Goal: Information Seeking & Learning: Learn about a topic

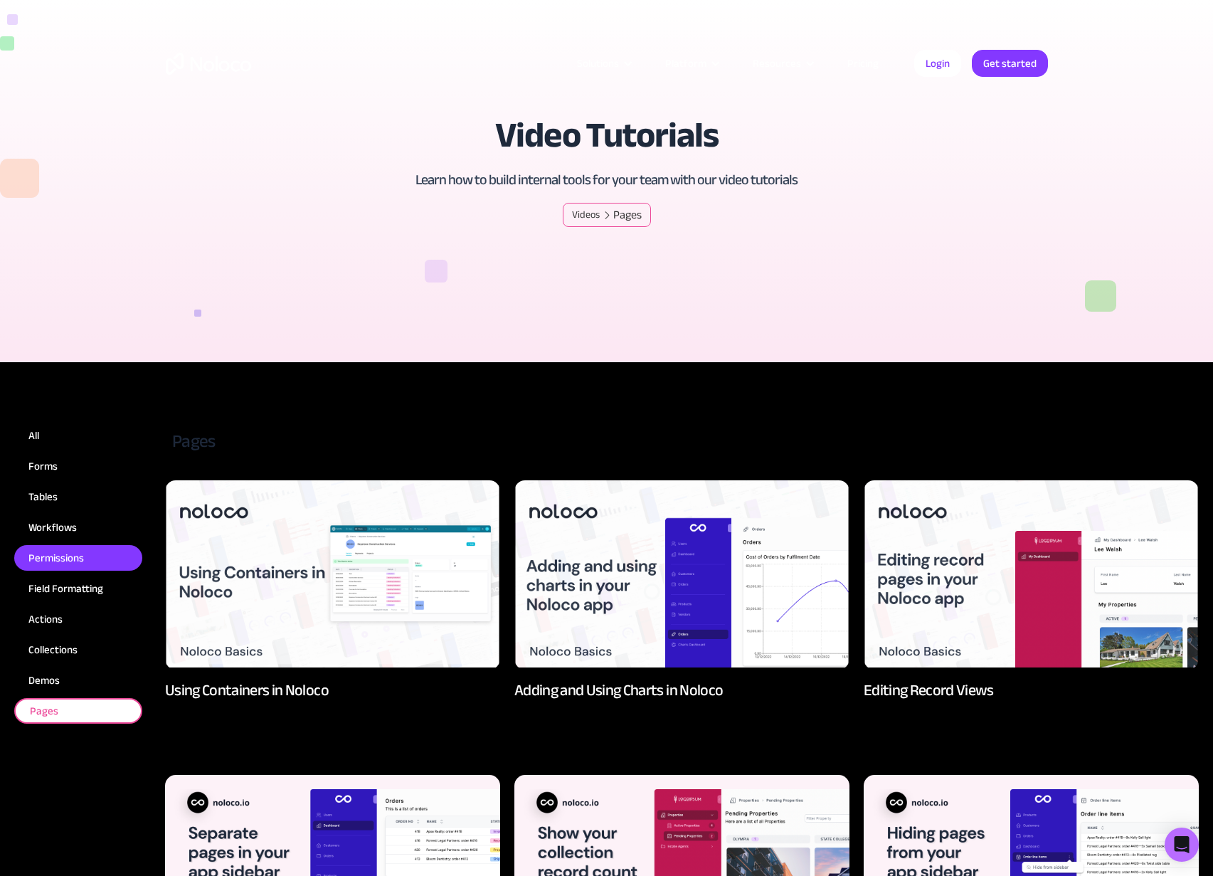
click at [70, 559] on div "Permissions" at bounding box center [55, 558] width 55 height 18
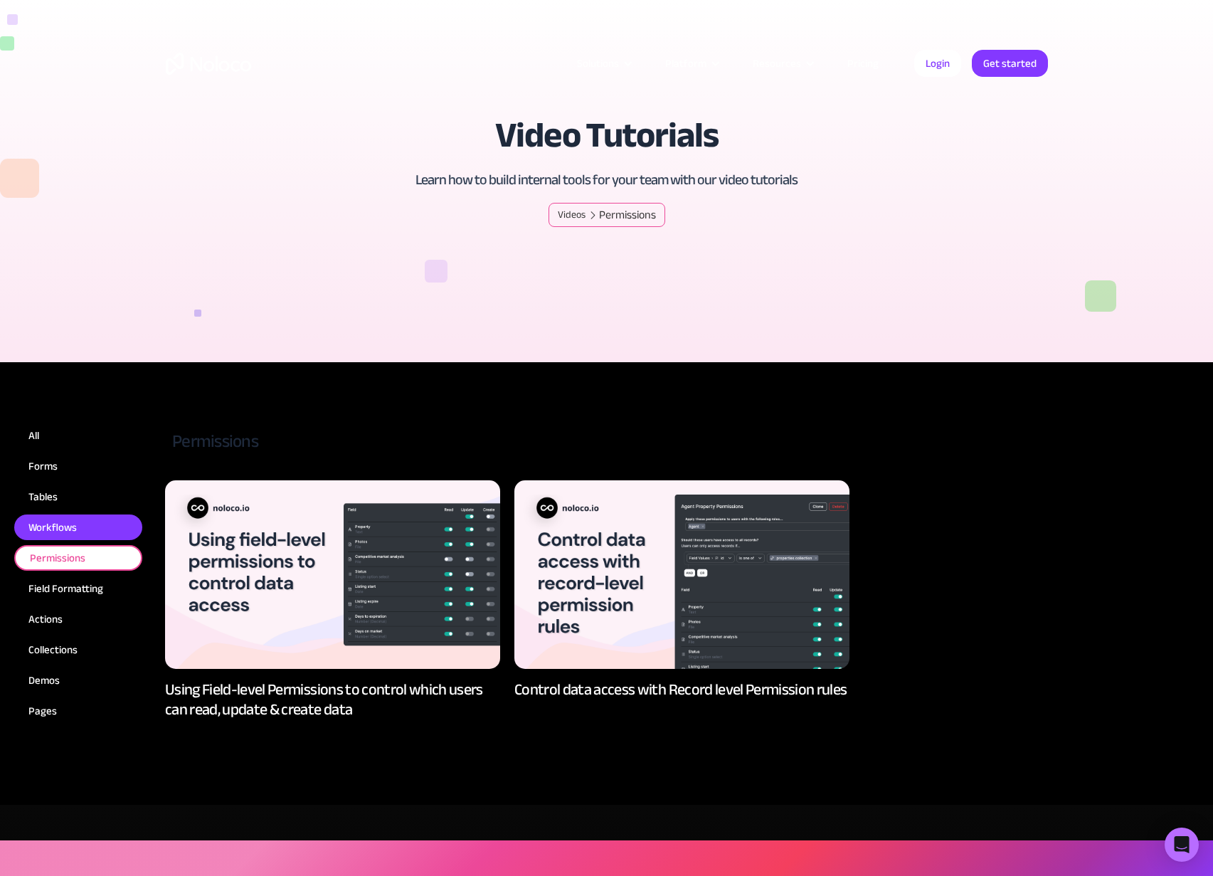
click at [66, 535] on div "Workflows" at bounding box center [52, 527] width 48 height 18
click at [88, 532] on link "Workflows" at bounding box center [78, 527] width 128 height 26
